Goal: Check status: Check status

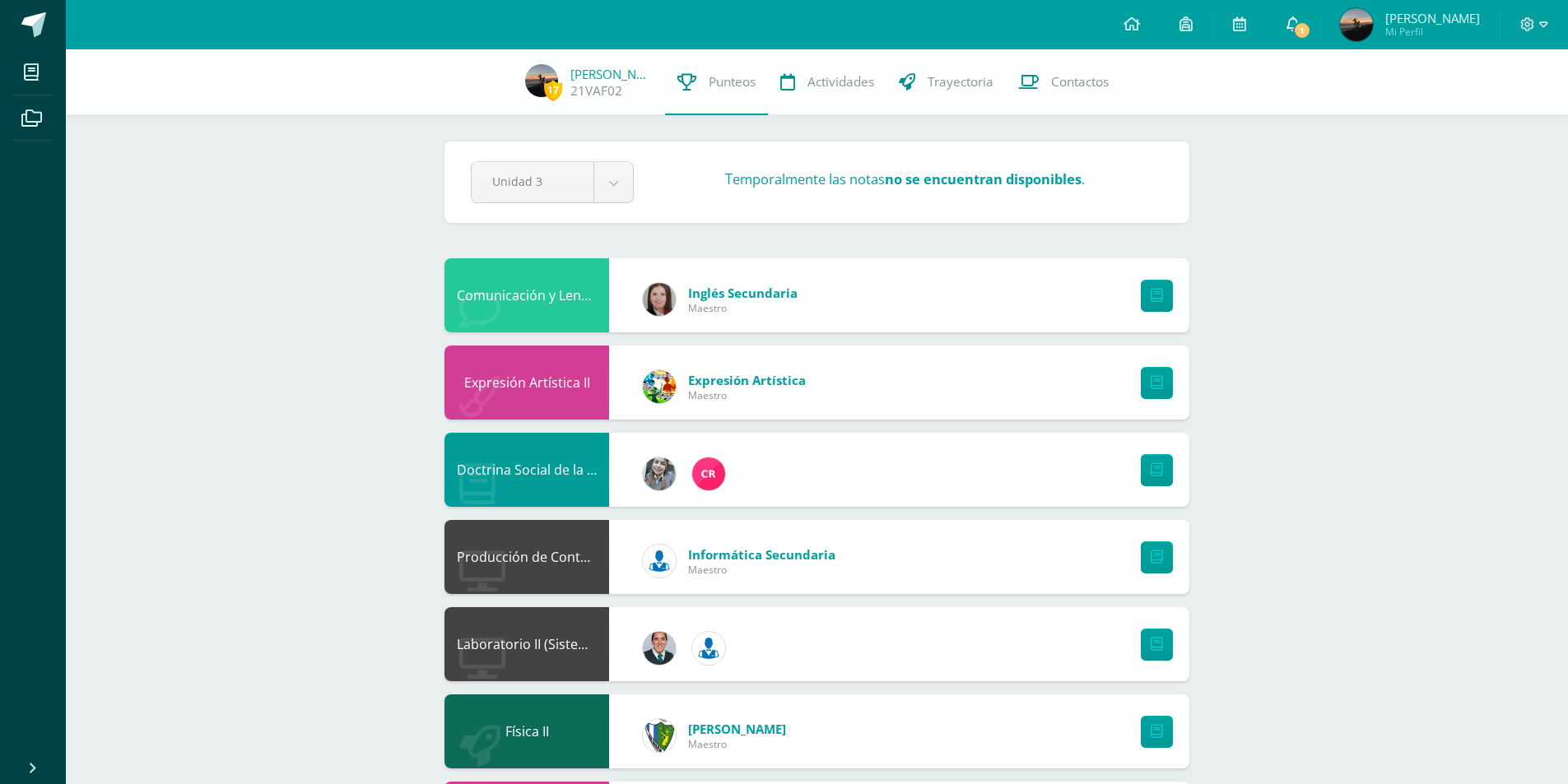
click at [1311, 34] on span "1" at bounding box center [1302, 30] width 18 height 18
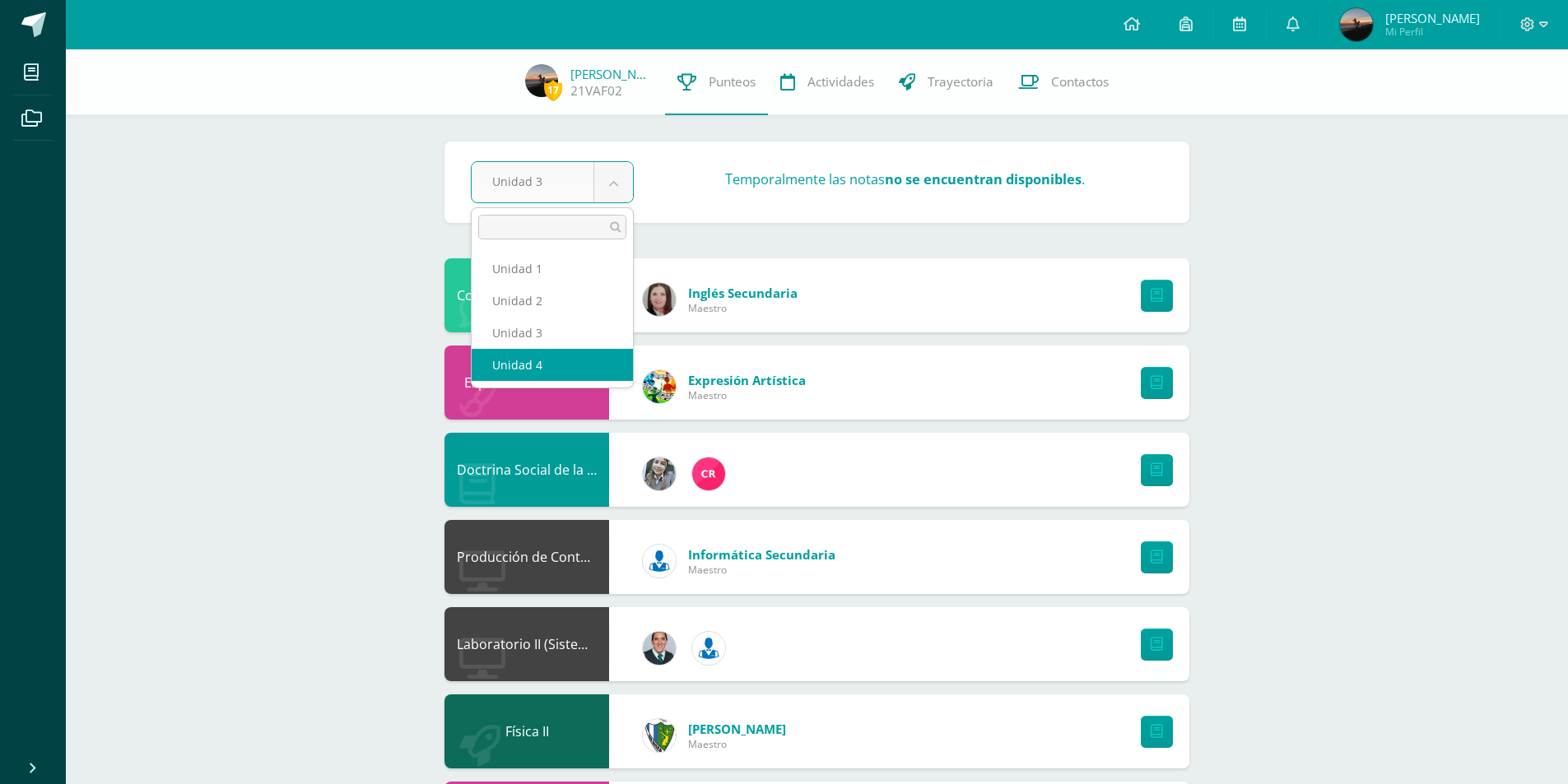
select select "Unidad 4"
